Goal: Navigation & Orientation: Find specific page/section

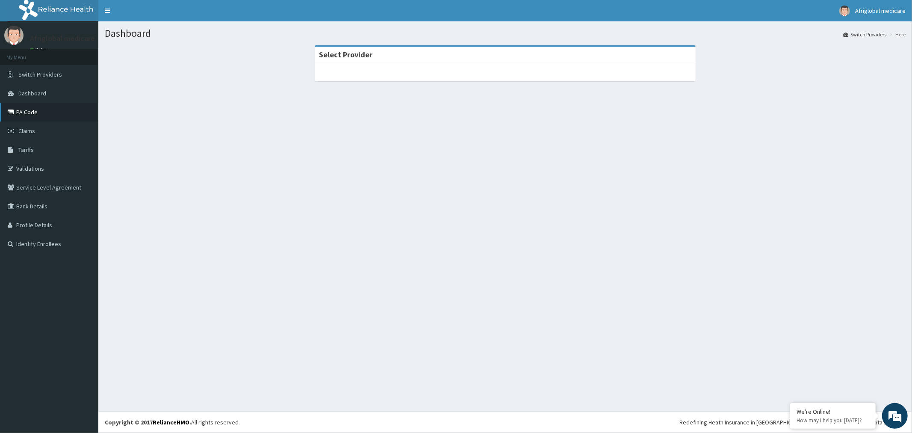
click at [30, 116] on link "PA Code" at bounding box center [49, 112] width 98 height 19
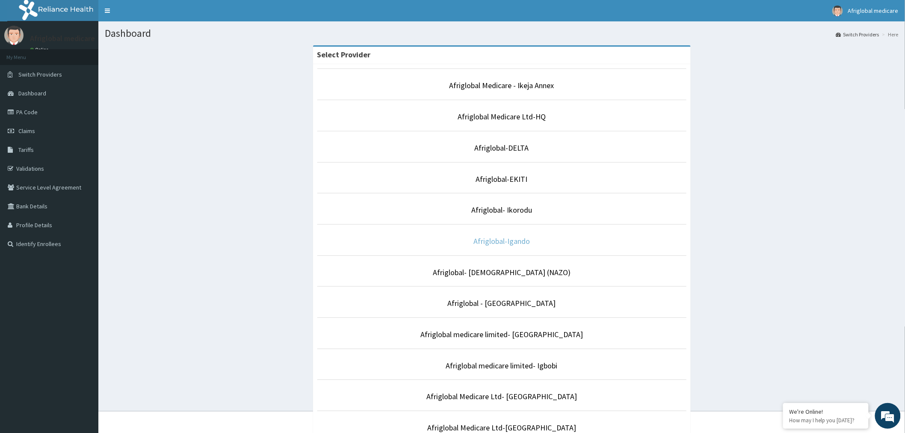
click at [515, 242] on link "Afriglobal-Igando" at bounding box center [501, 241] width 56 height 10
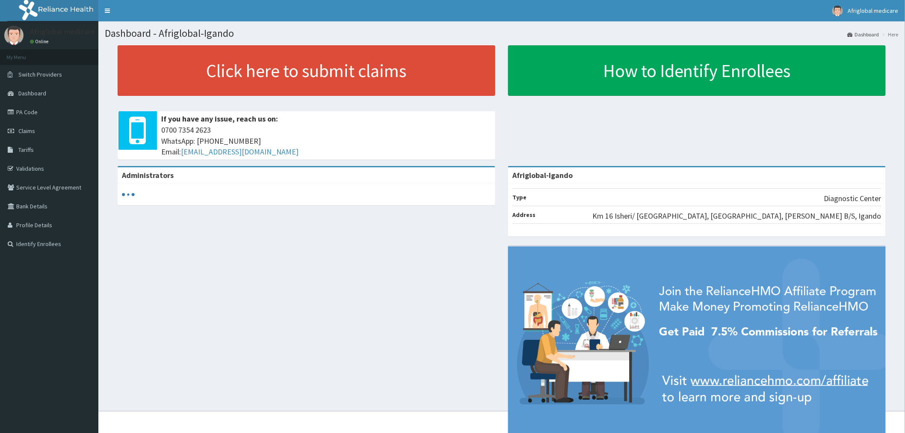
click at [28, 110] on link "PA Code" at bounding box center [49, 112] width 98 height 19
